Goal: Task Accomplishment & Management: Use online tool/utility

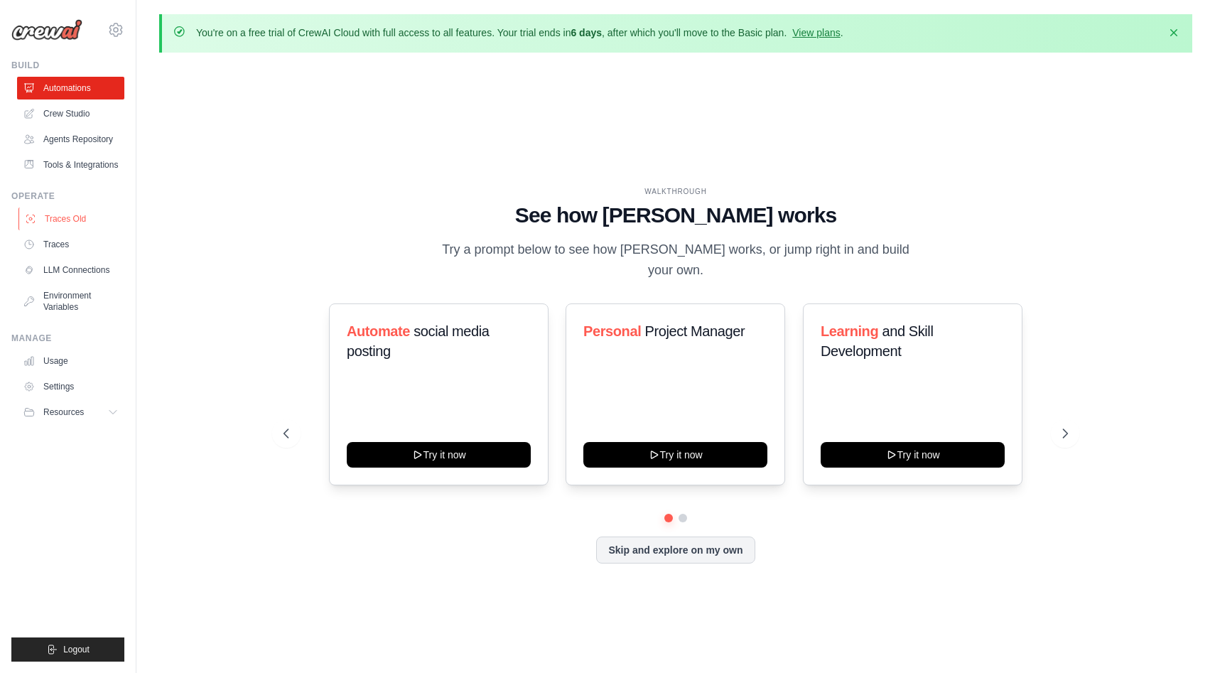
click at [81, 216] on link "Traces Old" at bounding box center [71, 218] width 107 height 23
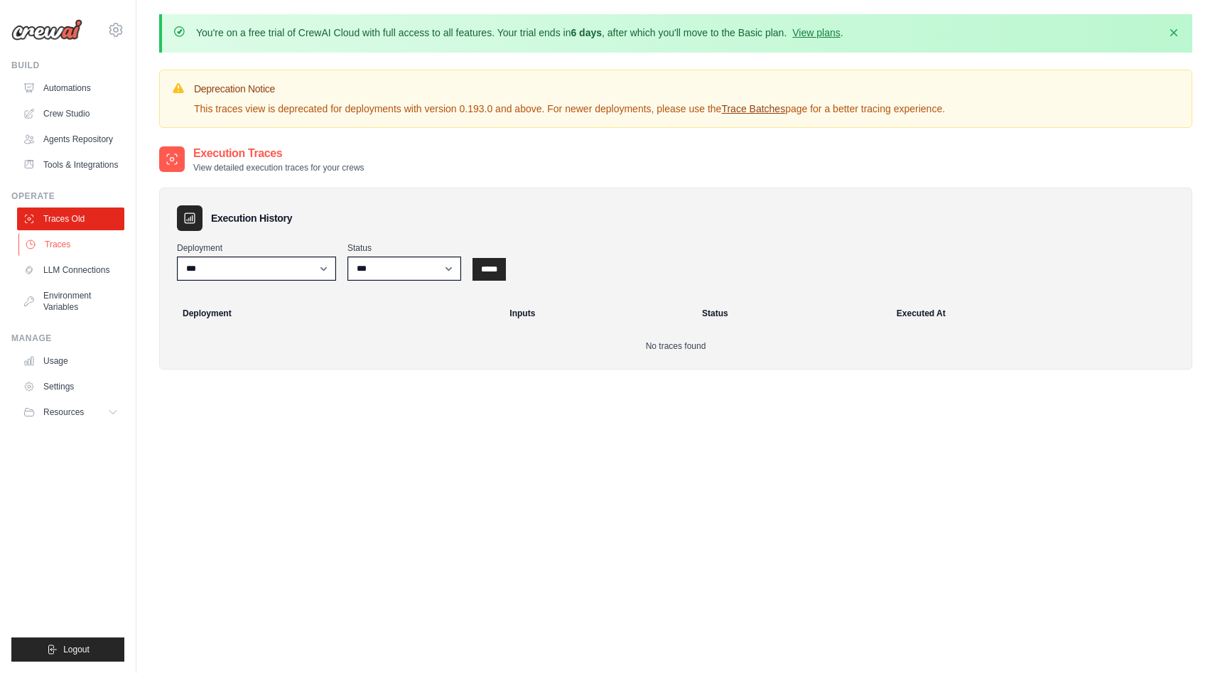
click at [68, 238] on link "Traces" at bounding box center [71, 244] width 107 height 23
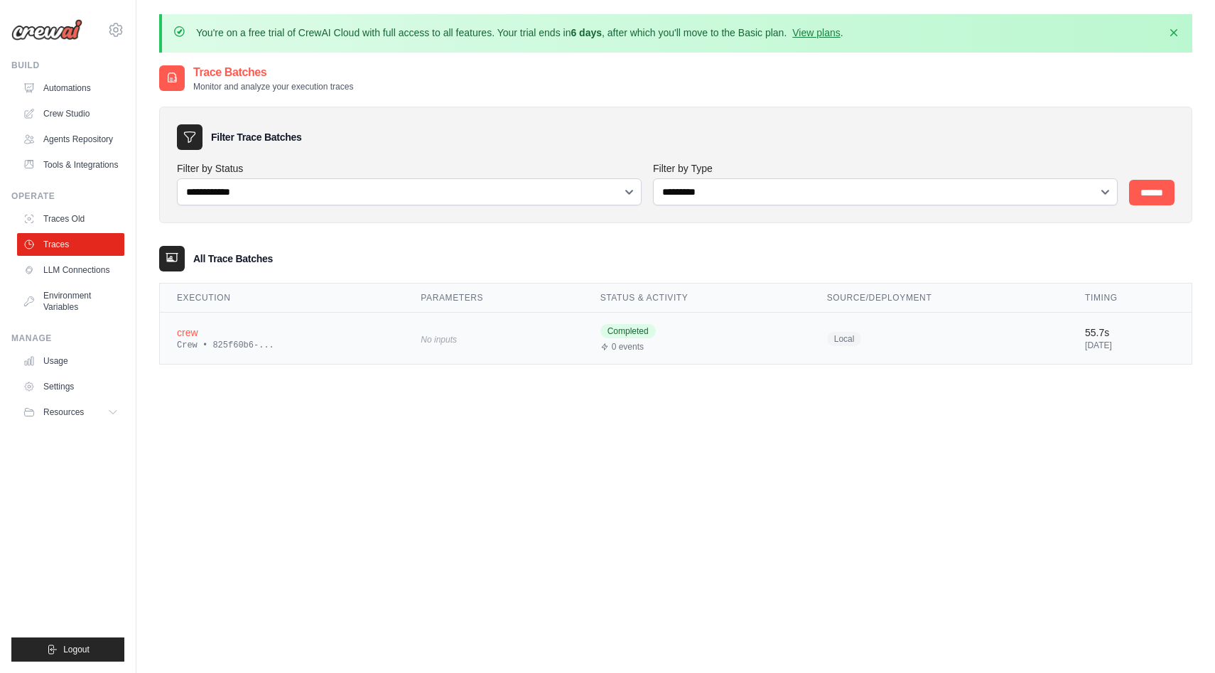
click at [301, 337] on div "crew" at bounding box center [282, 332] width 210 height 14
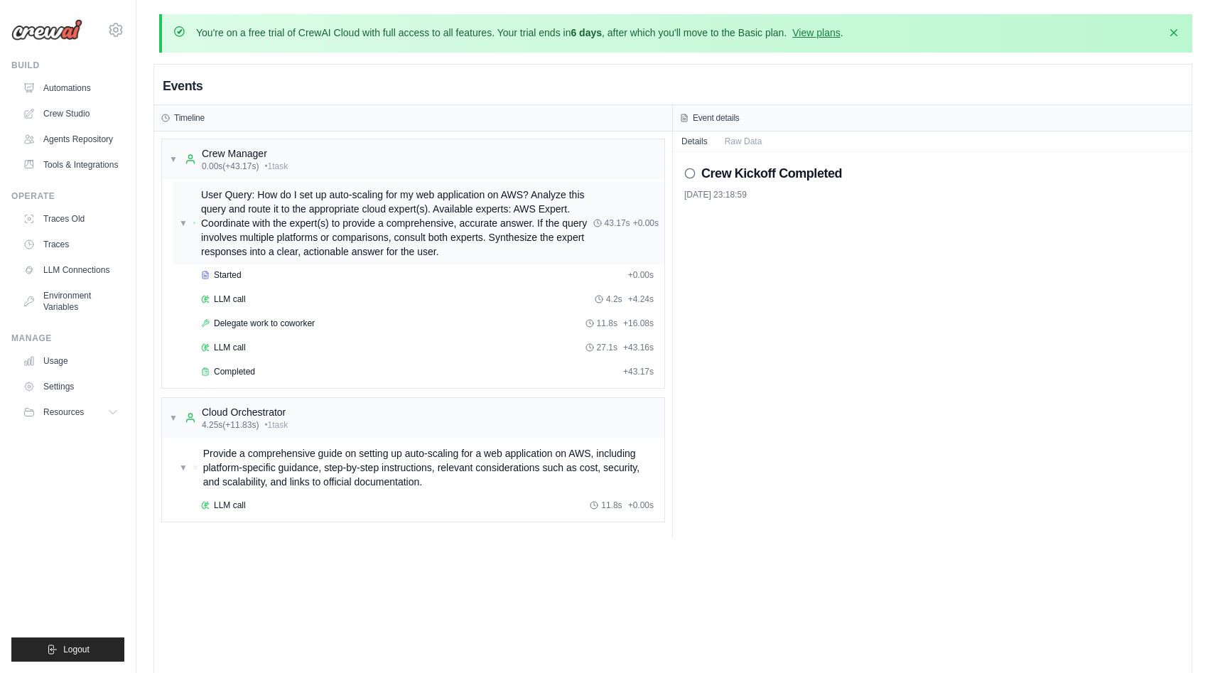
click at [421, 219] on span "User Query: How do I set up auto-scaling for my web application on AWS? Analyze…" at bounding box center [397, 223] width 392 height 71
click at [73, 252] on link "Traces" at bounding box center [71, 244] width 107 height 23
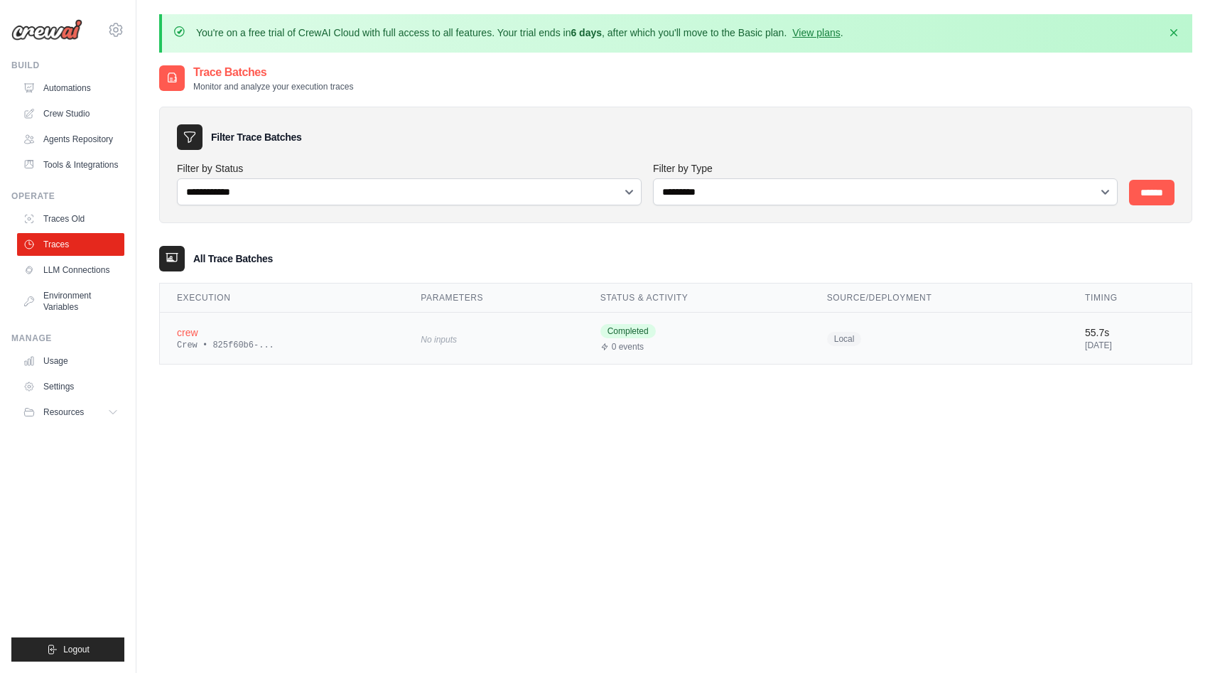
click at [240, 329] on div "crew" at bounding box center [282, 332] width 210 height 14
